Goal: Task Accomplishment & Management: Complete application form

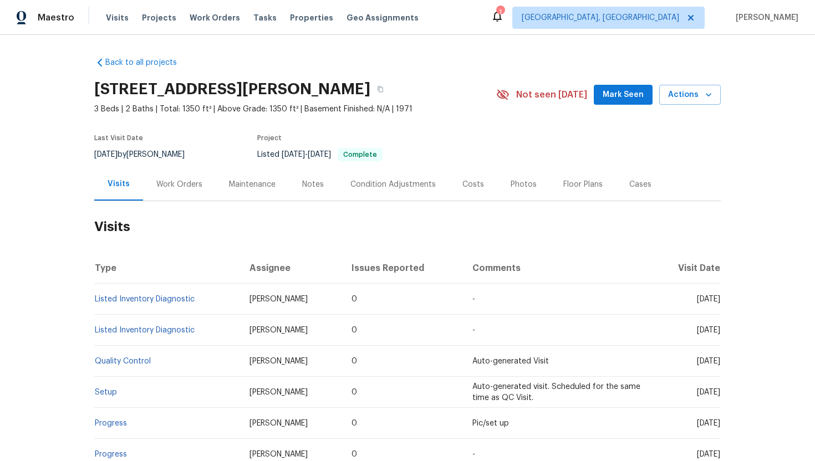
scroll to position [177, 0]
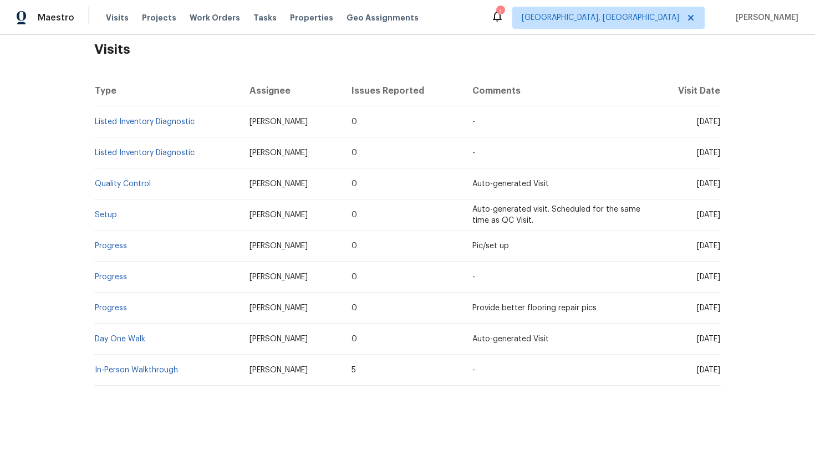
drag, startPoint x: 680, startPoint y: 120, endPoint x: 718, endPoint y: 124, distance: 38.4
click at [718, 124] on span "Wed, Jun 11 2025" at bounding box center [708, 122] width 23 height 8
copy span "Jun 11 2025"
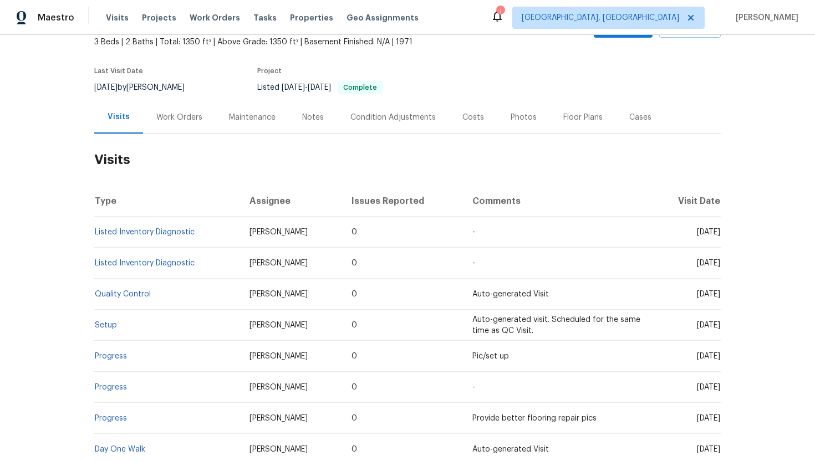
scroll to position [23, 0]
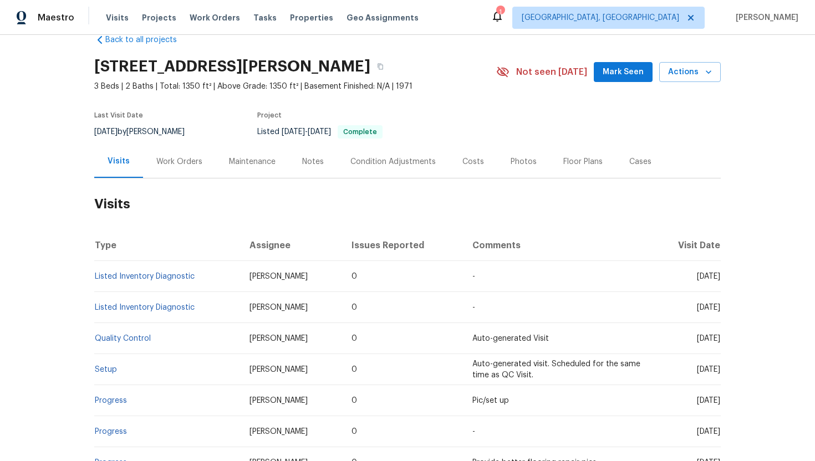
click at [184, 171] on div "Work Orders" at bounding box center [179, 161] width 73 height 33
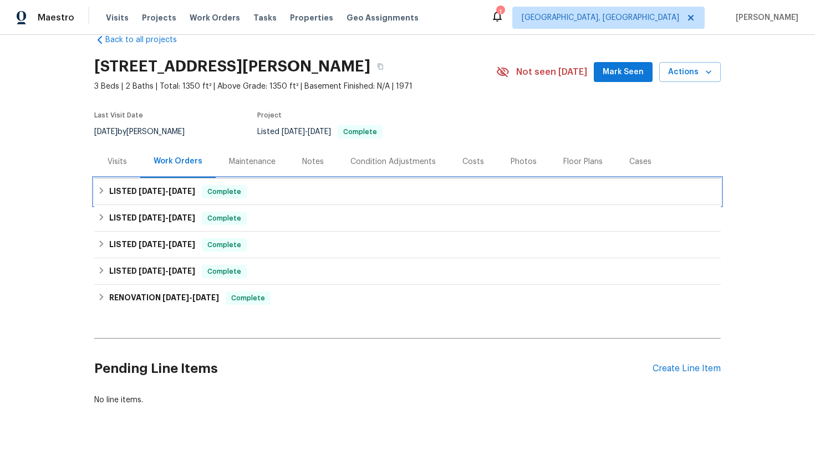
click at [192, 197] on h6 "LISTED 7/17/25 - 7/28/25" at bounding box center [152, 191] width 86 height 13
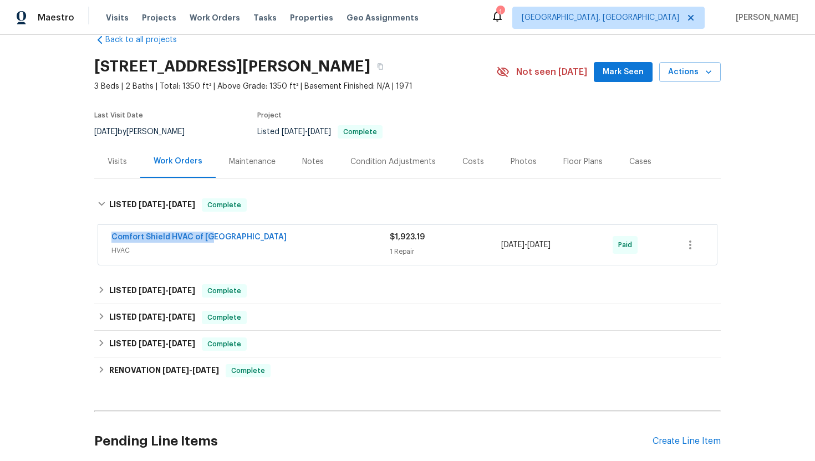
drag, startPoint x: 231, startPoint y: 237, endPoint x: 103, endPoint y: 233, distance: 127.5
click at [103, 233] on div "Comfort Shield HVAC of NC HVAC $1,923.19 1 Repair 7/18/2025 - 7/28/2025 Paid" at bounding box center [407, 245] width 618 height 40
copy link "Comfort Shield HVAC of NC"
drag, startPoint x: 583, startPoint y: 249, endPoint x: 489, endPoint y: 249, distance: 94.8
click at [488, 249] on div "Comfort Shield HVAC of NC HVAC $1,923.19 1 Repair 7/18/2025 - 7/28/2025 Paid" at bounding box center [393, 245] width 565 height 27
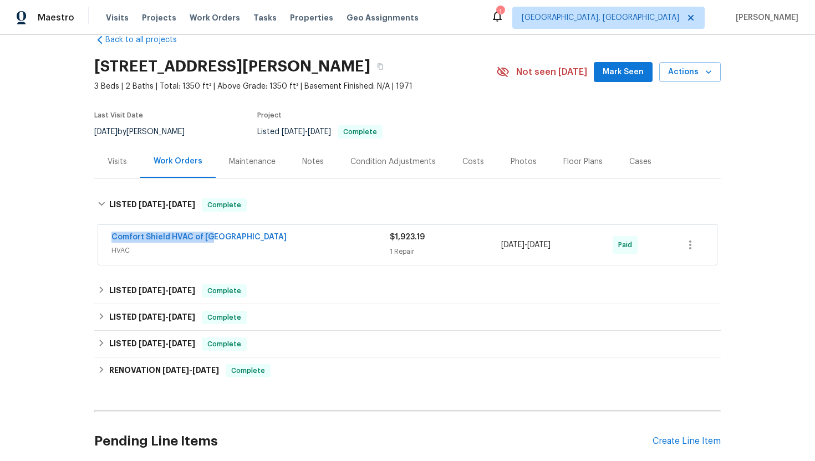
copy div "7/18/2025 - 7/28/2025"
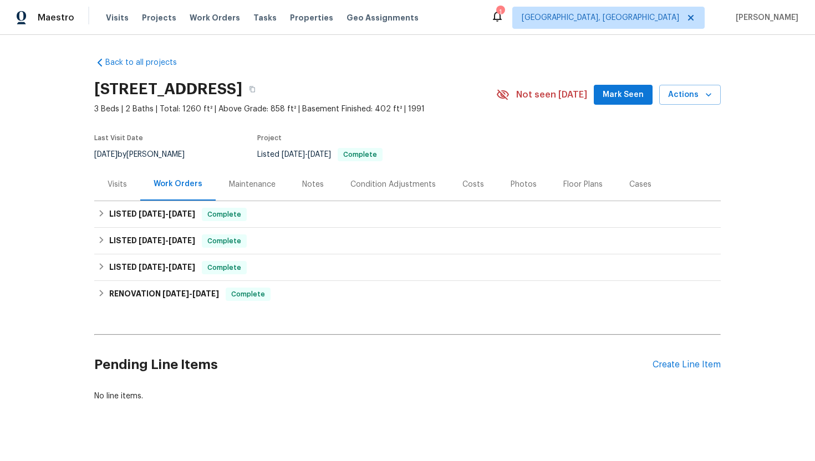
click at [115, 183] on div "Visits" at bounding box center [116, 184] width 19 height 11
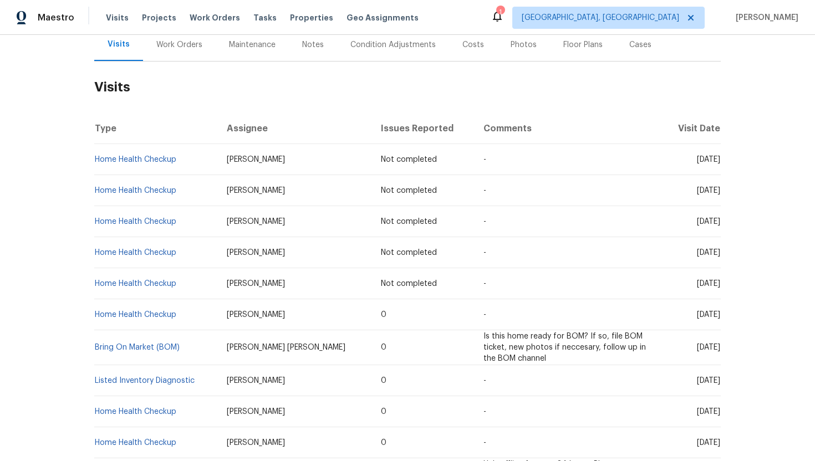
scroll to position [76, 0]
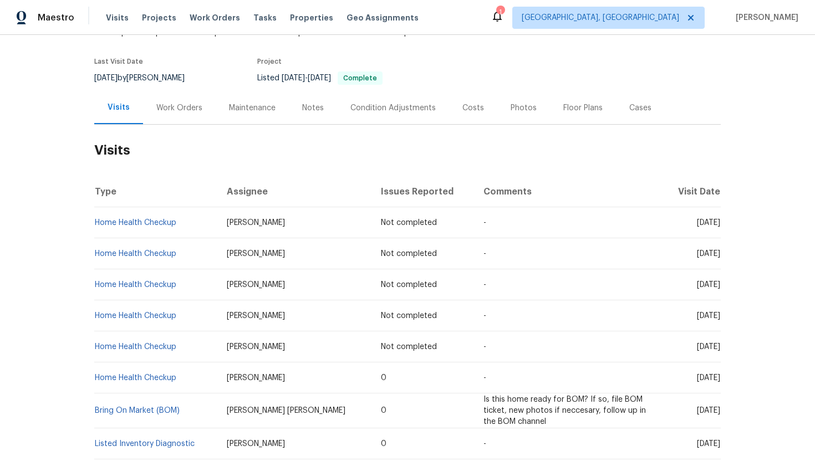
click at [643, 117] on div "Cases" at bounding box center [640, 107] width 49 height 33
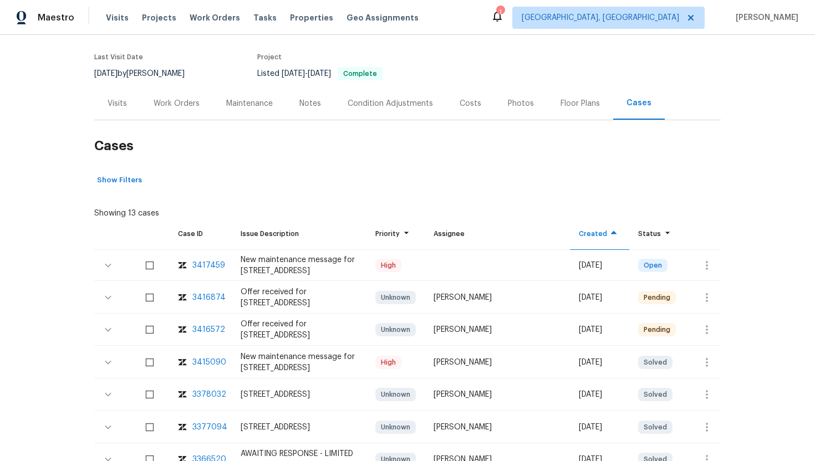
scroll to position [123, 0]
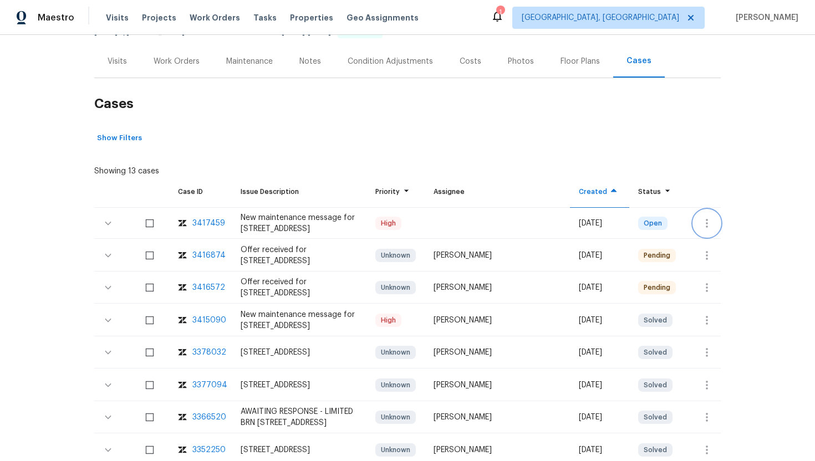
click at [708, 220] on icon "button" at bounding box center [706, 223] width 13 height 13
click at [716, 226] on li "Create a visit" at bounding box center [749, 223] width 115 height 18
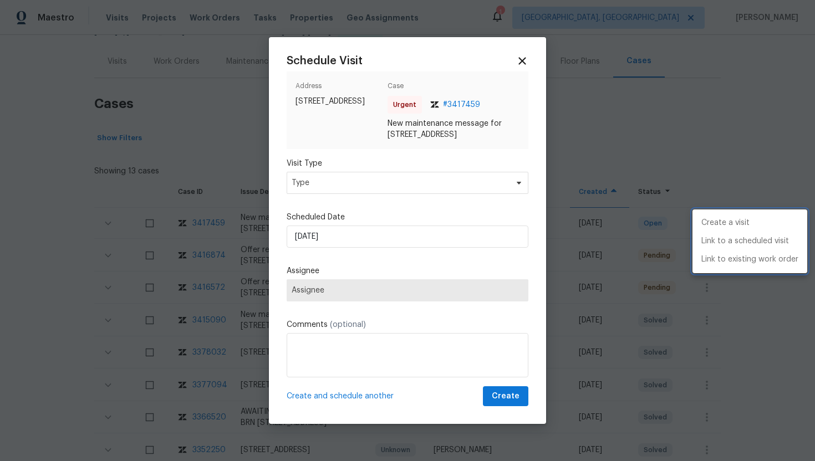
click at [321, 186] on div at bounding box center [407, 230] width 815 height 461
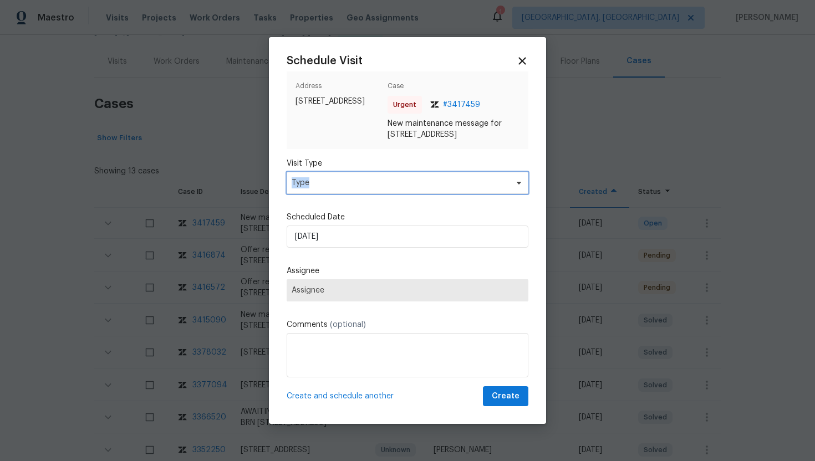
click at [321, 186] on span "Type" at bounding box center [399, 182] width 216 height 11
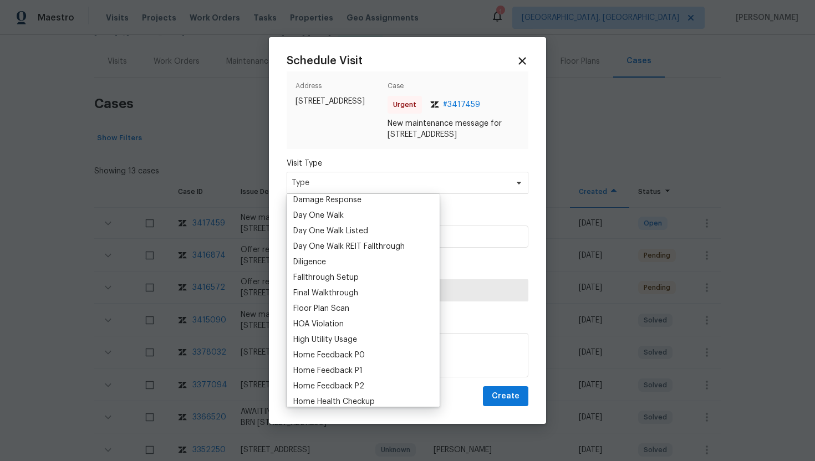
scroll to position [220, 0]
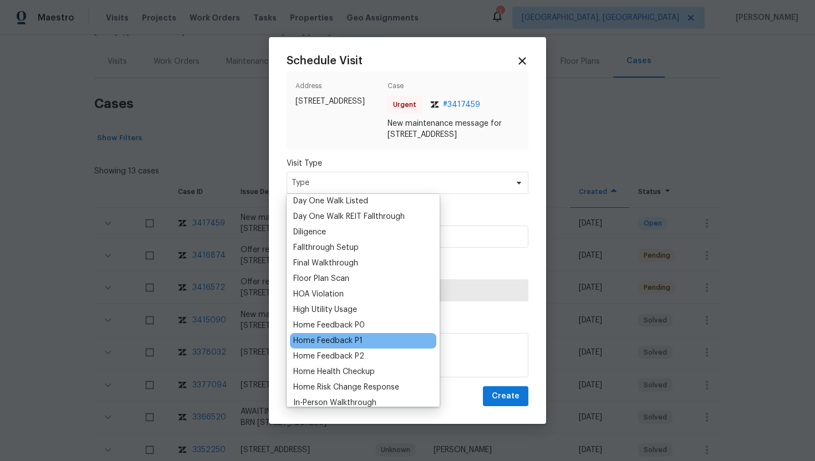
click at [342, 338] on div "Home Feedback P1" at bounding box center [327, 340] width 69 height 11
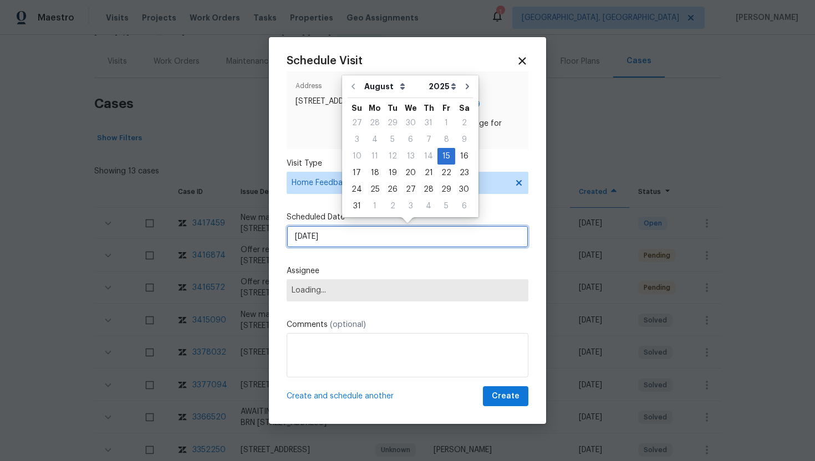
click at [353, 242] on input "[DATE]" at bounding box center [407, 237] width 242 height 22
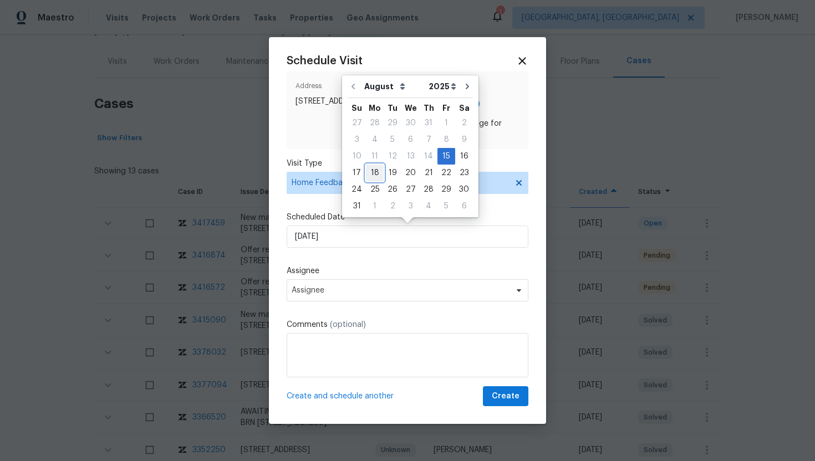
click at [374, 176] on div "18" at bounding box center [375, 173] width 18 height 16
type input "[DATE]"
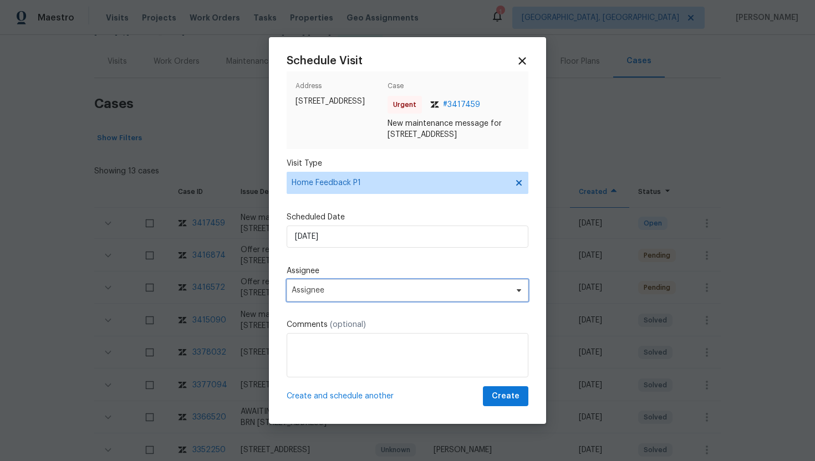
click at [337, 294] on span "Assignee" at bounding box center [399, 290] width 217 height 9
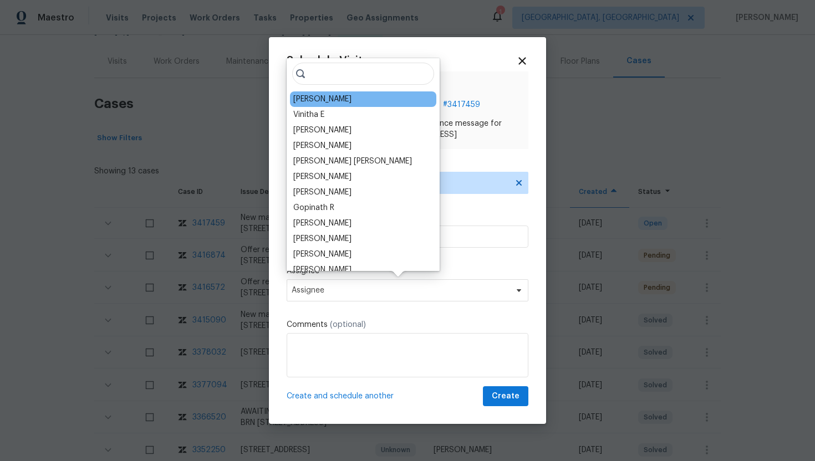
click at [337, 101] on div "[PERSON_NAME]" at bounding box center [322, 99] width 58 height 11
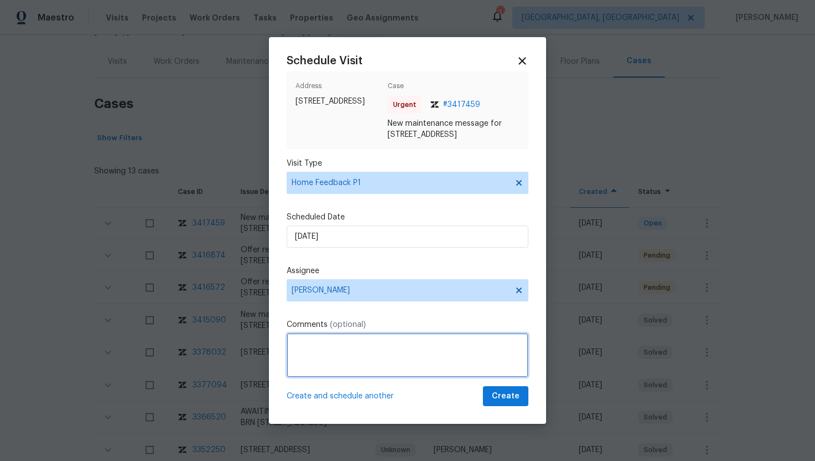
click at [319, 343] on textarea at bounding box center [407, 355] width 242 height 44
paste textarea "Note: The inside water valves are on however I'm not sure about the ones outsid…"
type textarea "Note: The inside water valves are on however I'm not sure about the ones outsid…"
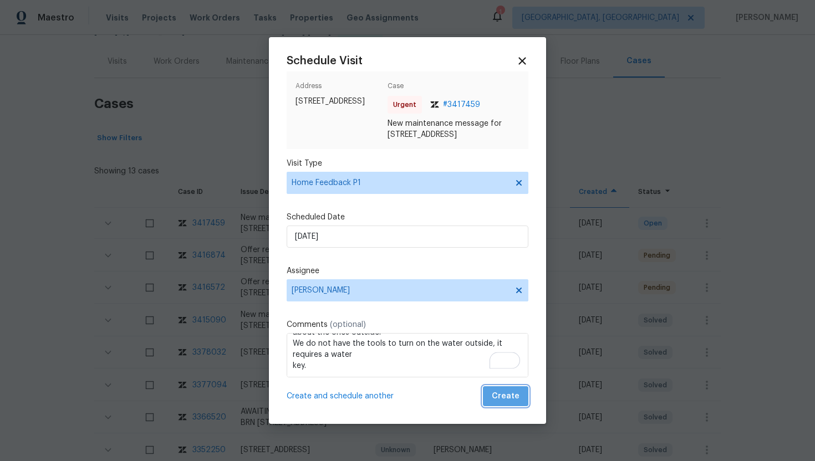
click at [526, 398] on button "Create" at bounding box center [505, 396] width 45 height 21
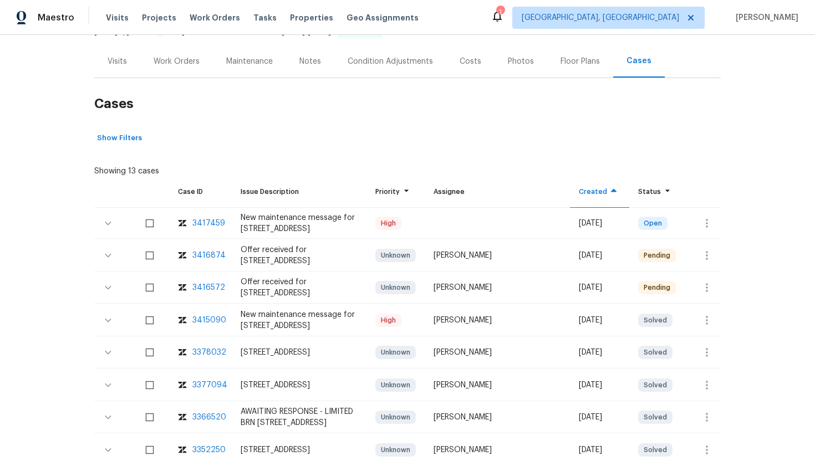
scroll to position [0, 0]
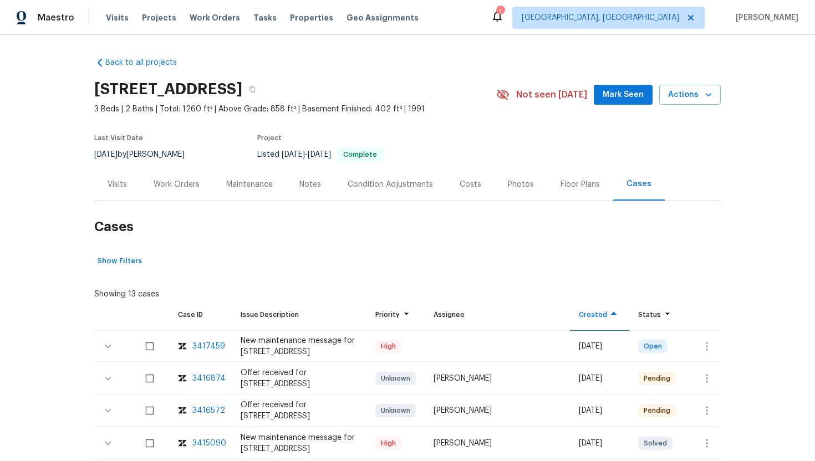
click at [116, 177] on div "Visits" at bounding box center [117, 184] width 46 height 33
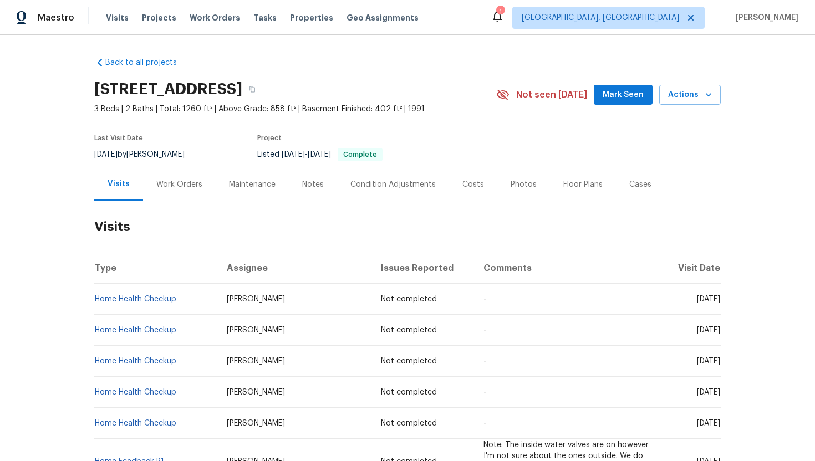
scroll to position [63, 0]
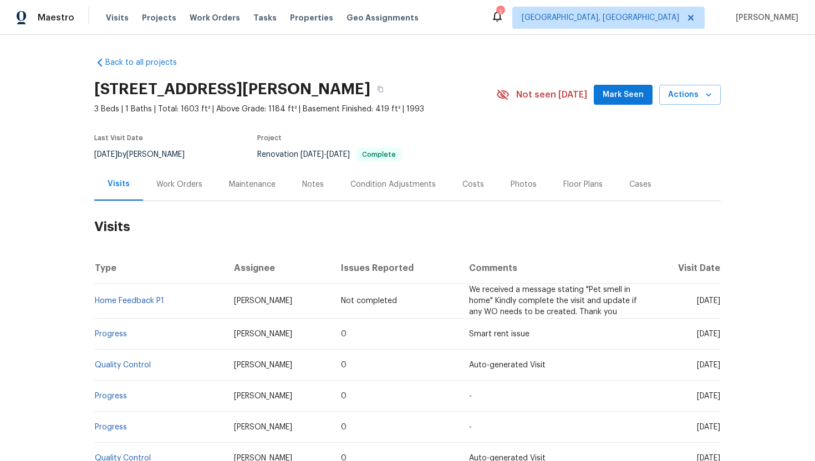
drag, startPoint x: 676, startPoint y: 336, endPoint x: 716, endPoint y: 336, distance: 40.5
click at [717, 336] on span "Wed, Aug 13 2025" at bounding box center [708, 334] width 23 height 8
click at [749, 364] on div "Back to all projects 4 Sassafras Ct, Saint Charles, MO 63303 3 Beds | 1 Baths |…" at bounding box center [407, 248] width 815 height 426
drag, startPoint x: 675, startPoint y: 336, endPoint x: 716, endPoint y: 337, distance: 41.0
click at [717, 338] on td "Wed, Aug 13 2025" at bounding box center [684, 334] width 73 height 31
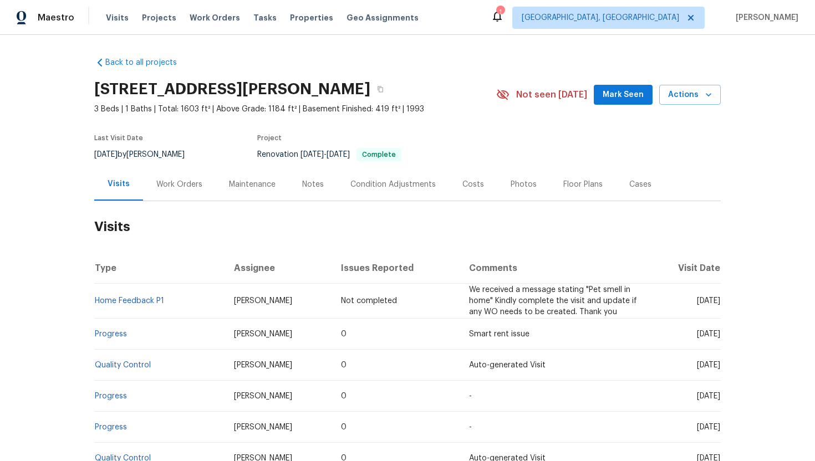
copy span "Aug 13 202"
click at [185, 172] on div "Work Orders" at bounding box center [179, 184] width 73 height 33
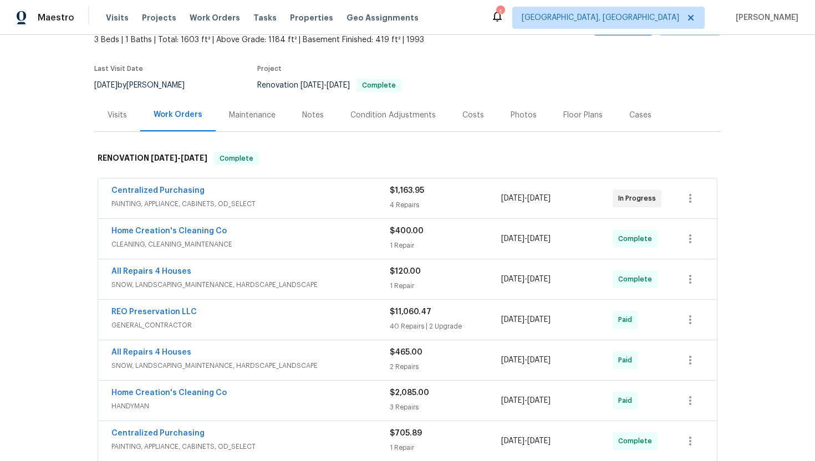
scroll to position [77, 0]
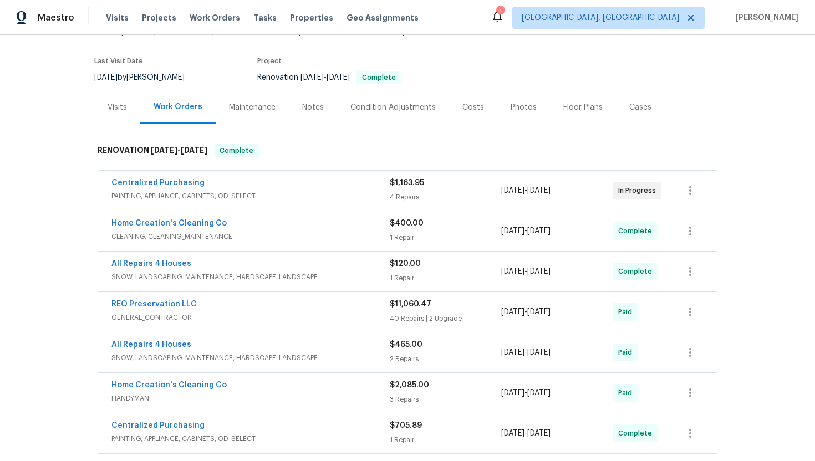
click at [244, 196] on span "PAINTING, APPLIANCE, CABINETS, OD_SELECT" at bounding box center [250, 196] width 278 height 11
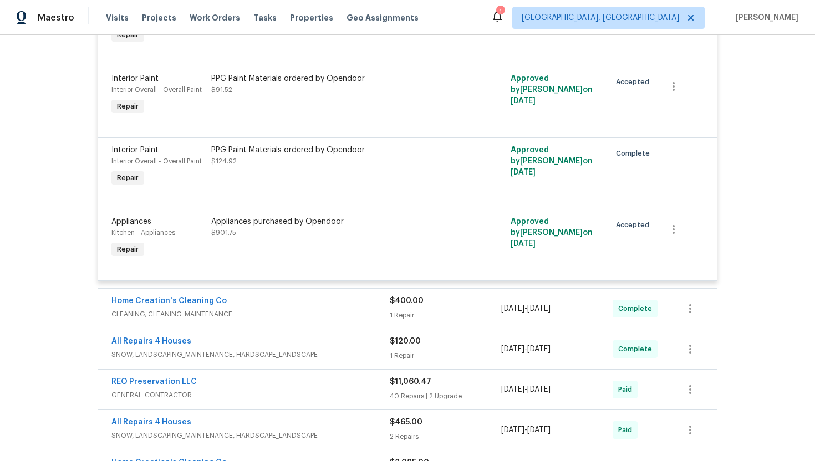
scroll to position [354, 0]
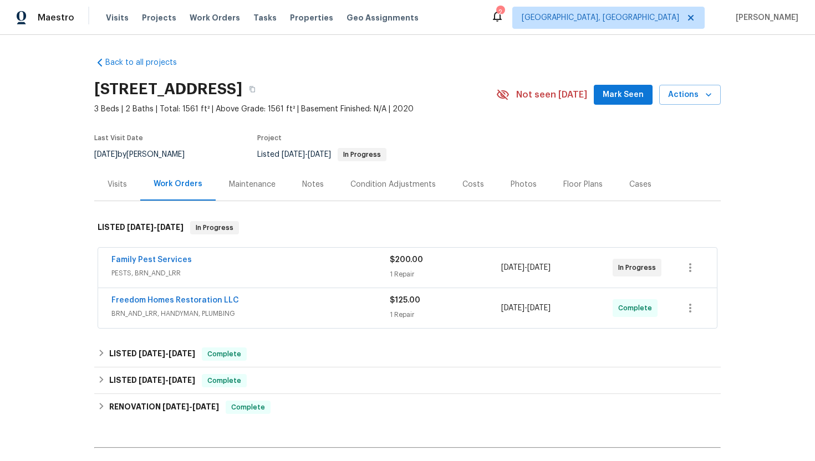
click at [313, 313] on span "BRN_AND_LRR, HANDYMAN, PLUMBING" at bounding box center [250, 313] width 278 height 11
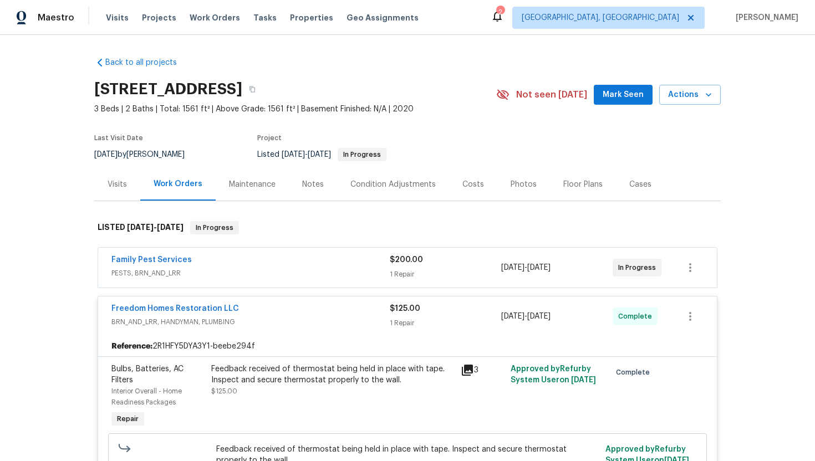
scroll to position [89, 0]
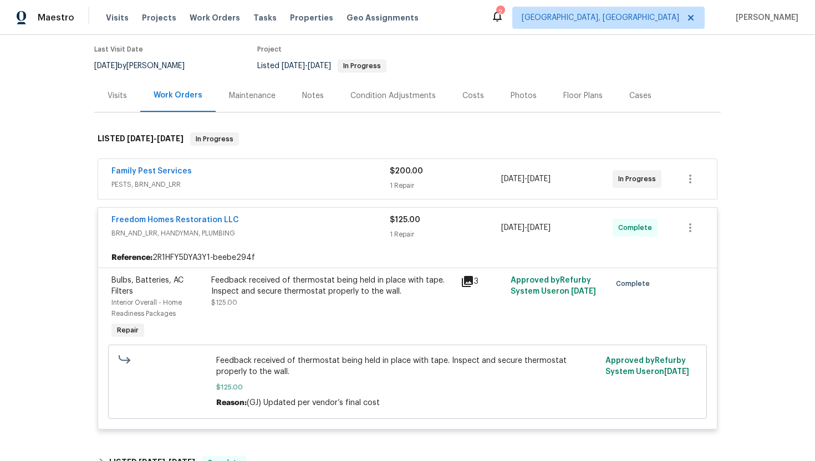
click at [465, 281] on icon at bounding box center [467, 281] width 11 height 11
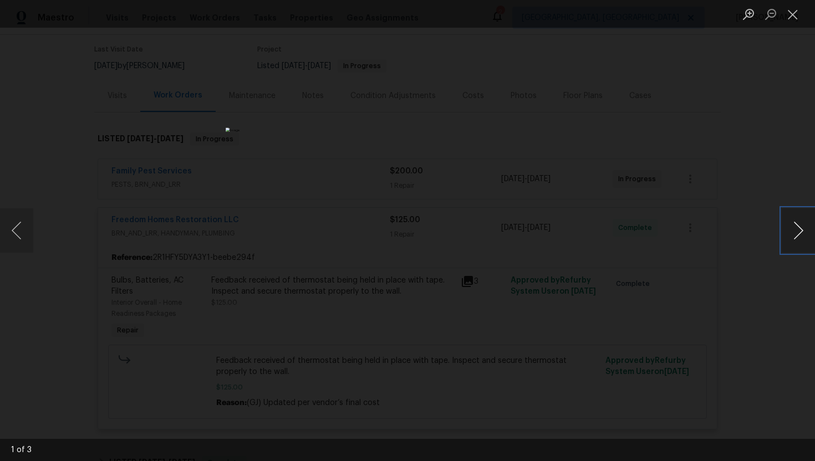
click at [792, 234] on button "Next image" at bounding box center [797, 230] width 33 height 44
click at [21, 228] on button "Previous image" at bounding box center [16, 230] width 33 height 44
click at [20, 219] on button "Previous image" at bounding box center [16, 230] width 33 height 44
click at [811, 244] on button "Next image" at bounding box center [797, 230] width 33 height 44
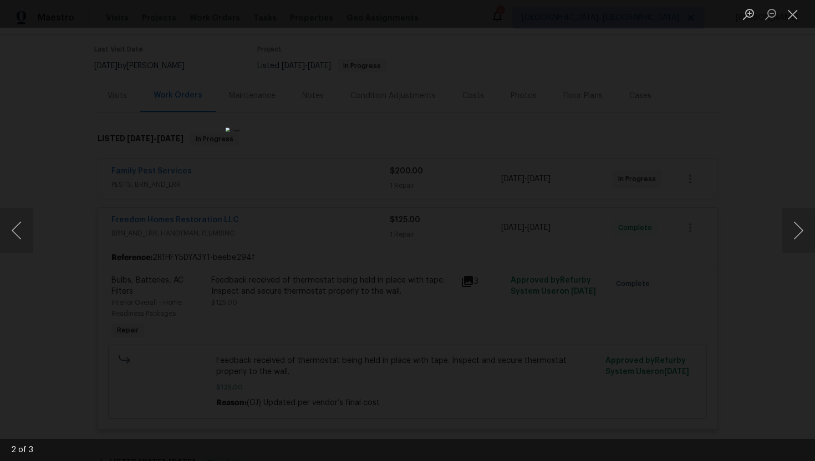
click at [776, 186] on div "Lightbox" at bounding box center [407, 230] width 815 height 461
